Goal: Task Accomplishment & Management: Manage account settings

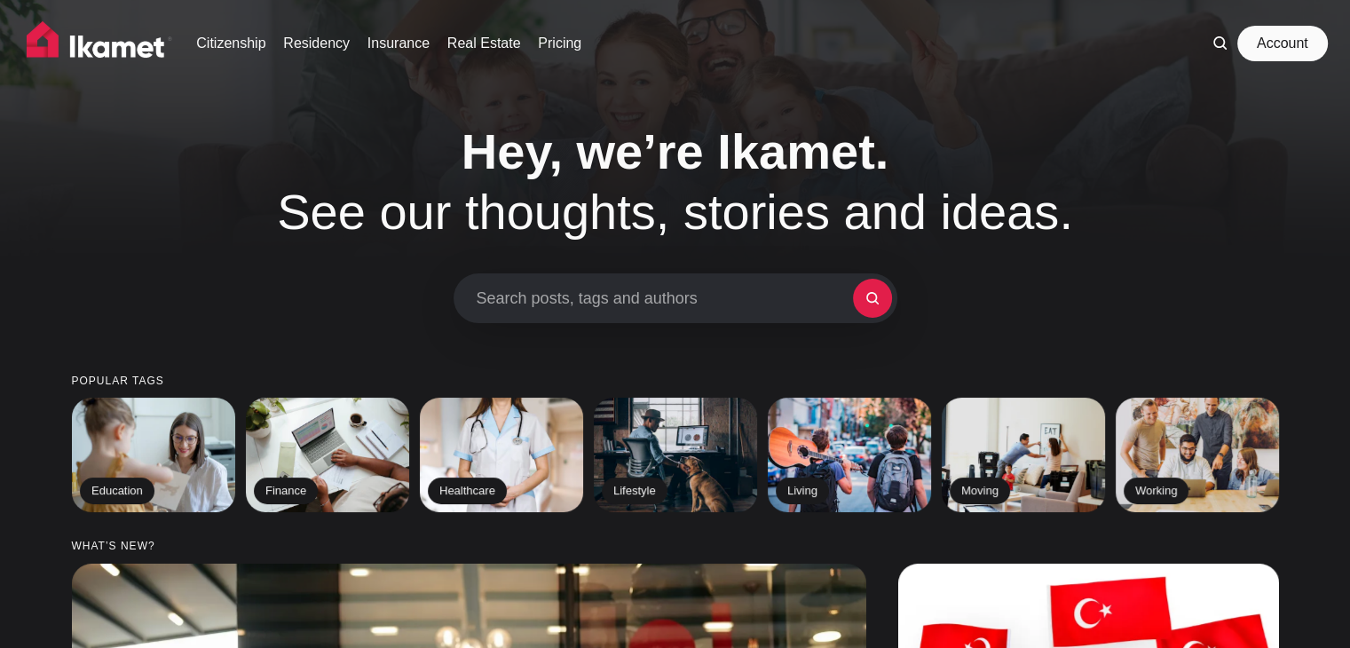
click at [1273, 47] on link "Account" at bounding box center [1283, 44] width 82 height 36
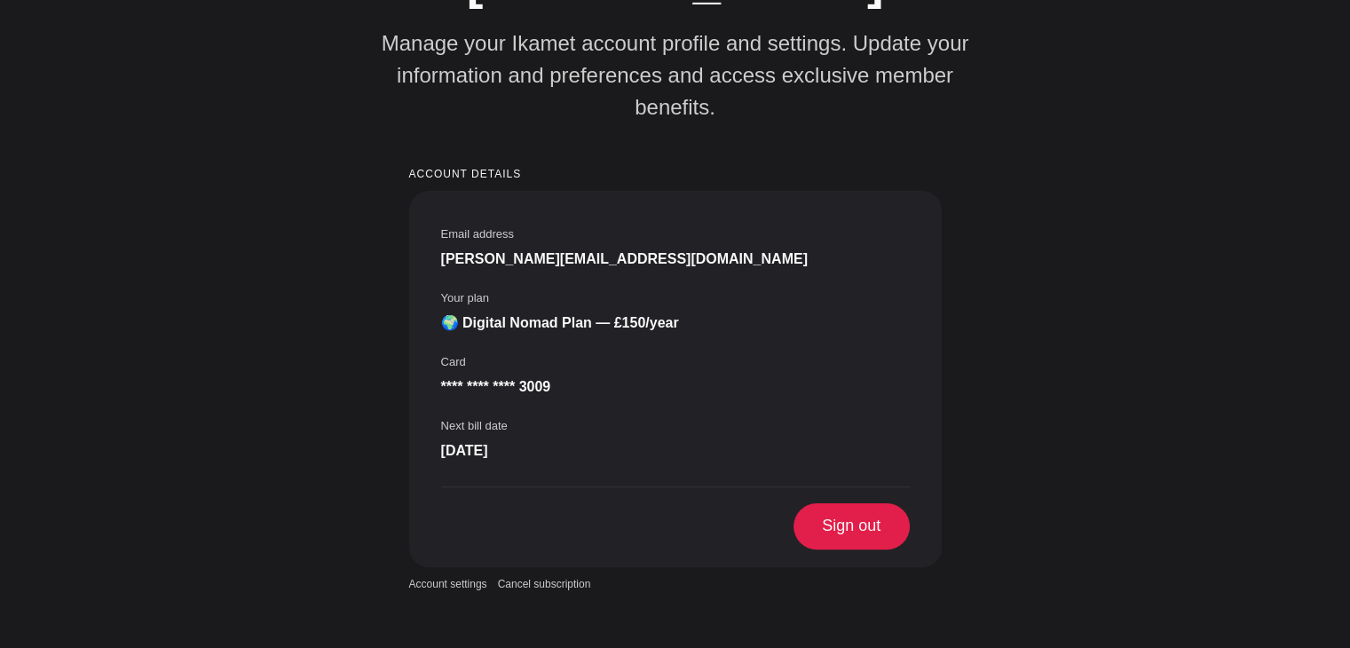
scroll to position [419, 0]
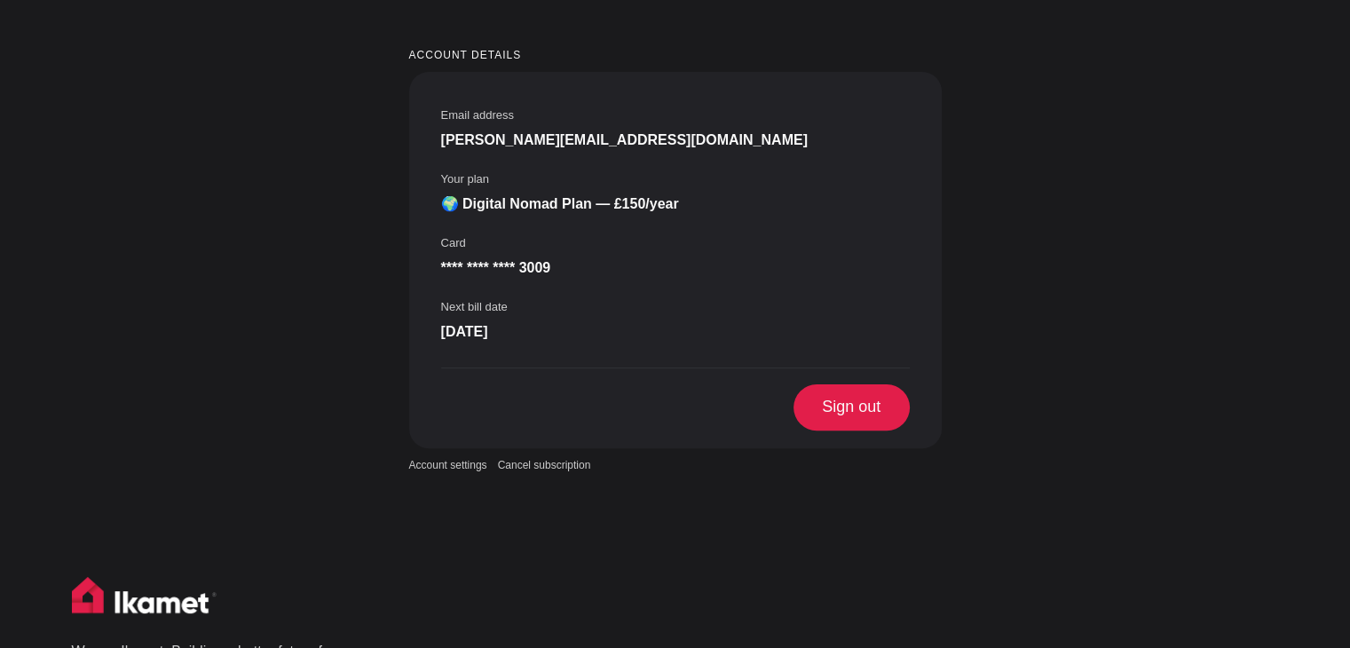
drag, startPoint x: 1357, startPoint y: 45, endPoint x: 1331, endPoint y: 204, distance: 161.1
click at [1331, 204] on html "Citizenship Residency Insurance Real Estate Pricing Account Rachel Priestley Ma…" at bounding box center [675, 421] width 1350 height 1680
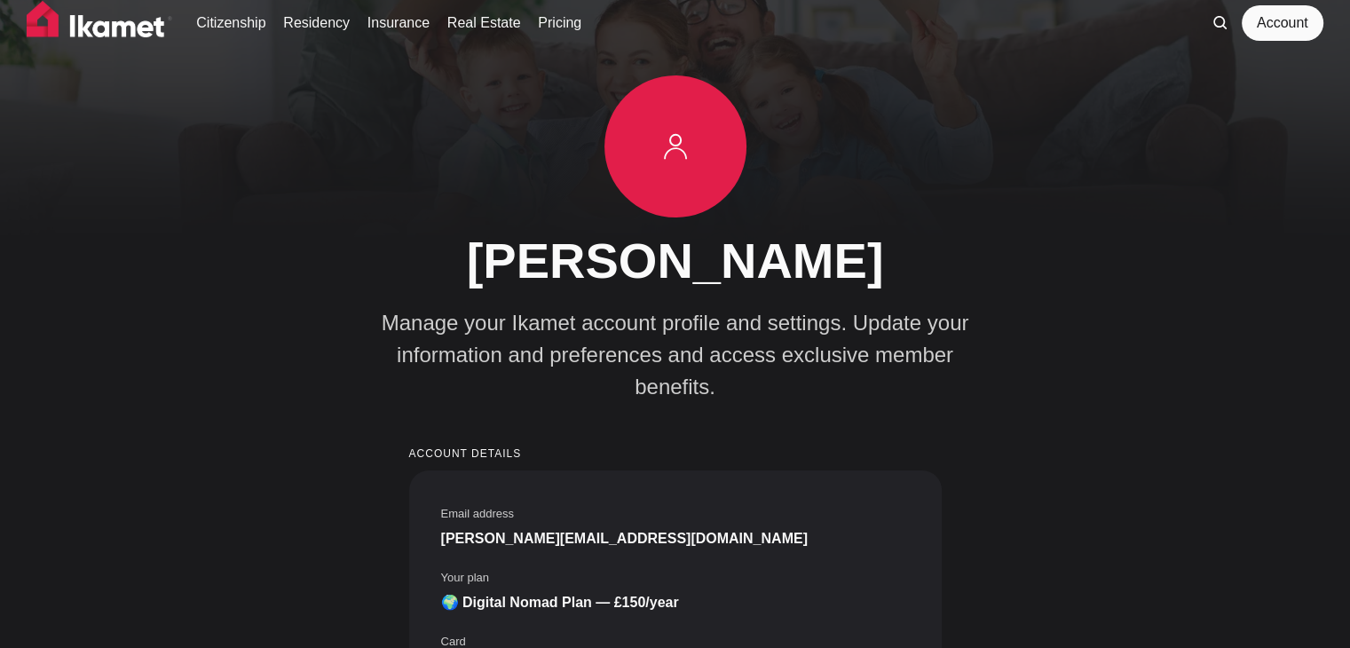
scroll to position [0, 0]
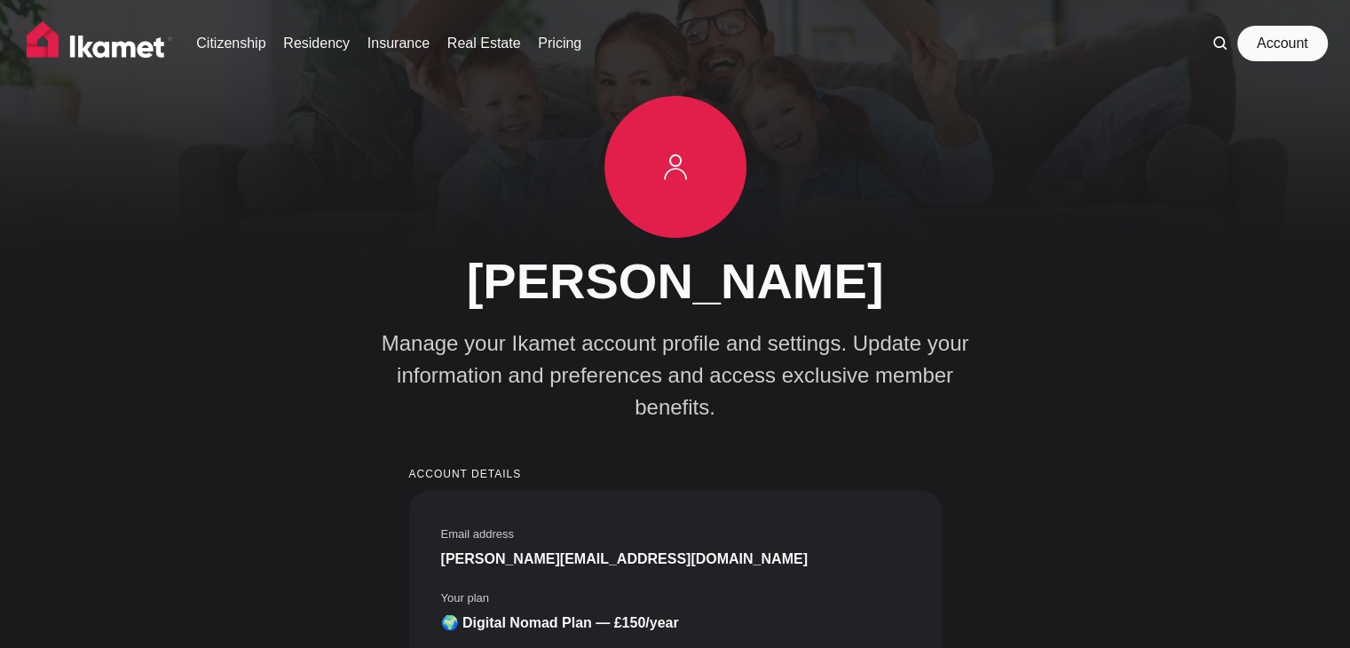
click at [1286, 44] on link "Account" at bounding box center [1283, 44] width 82 height 36
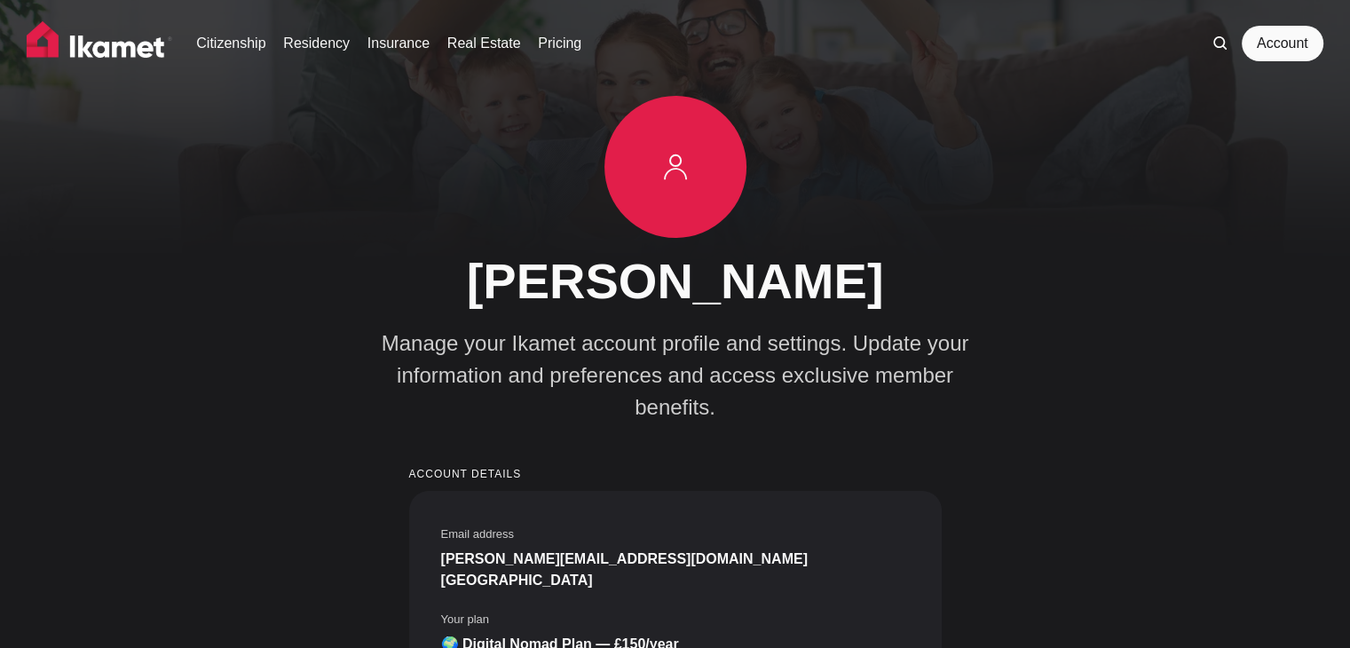
click at [99, 44] on img at bounding box center [100, 43] width 146 height 44
